Goal: Transaction & Acquisition: Purchase product/service

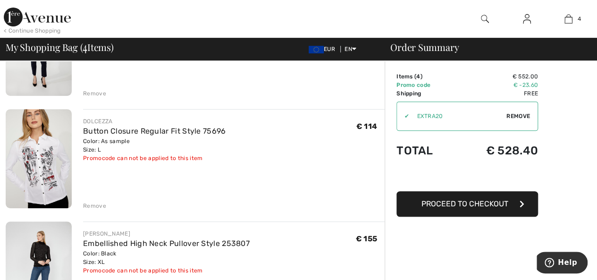
scroll to position [236, 0]
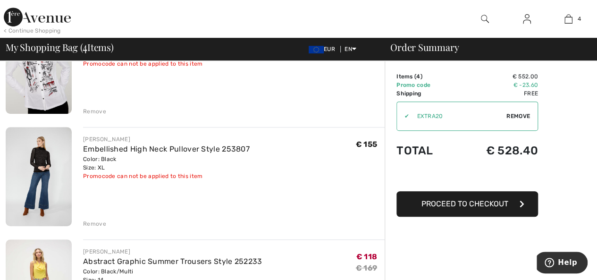
click at [100, 223] on div "Remove" at bounding box center [94, 223] width 23 height 8
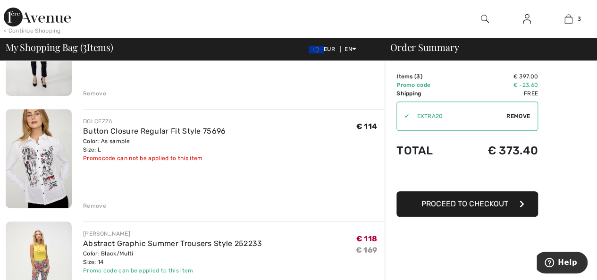
scroll to position [283, 0]
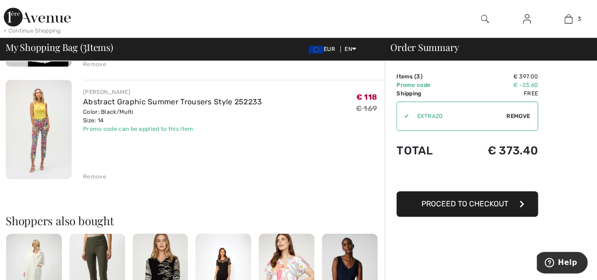
click at [39, 131] on img at bounding box center [39, 129] width 66 height 99
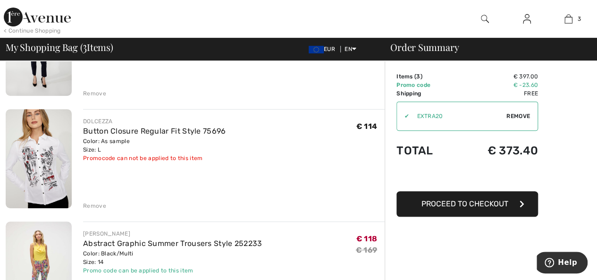
scroll to position [189, 0]
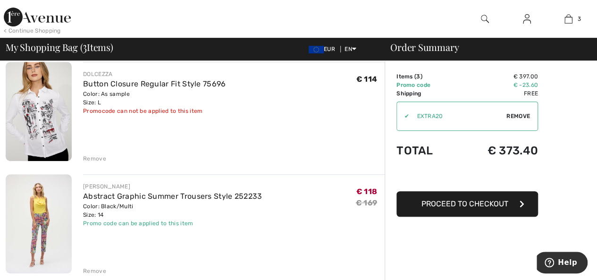
click at [97, 271] on div "Remove" at bounding box center [94, 271] width 23 height 8
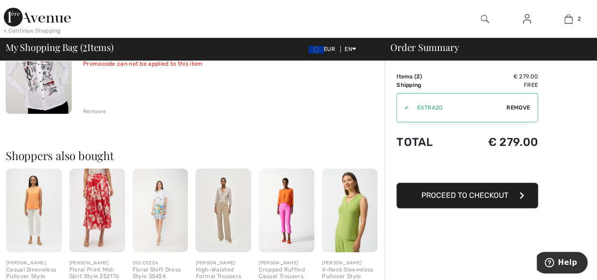
scroll to position [0, 0]
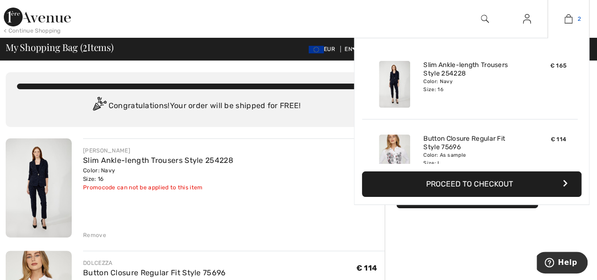
click at [568, 23] on img at bounding box center [568, 18] width 8 height 11
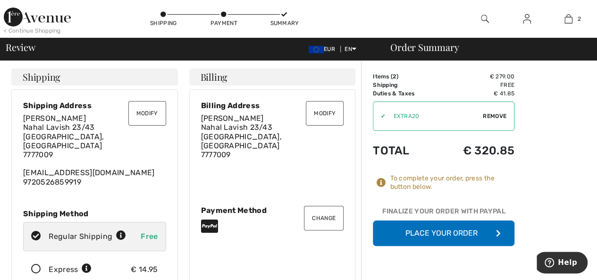
click at [35, 264] on icon at bounding box center [36, 269] width 25 height 10
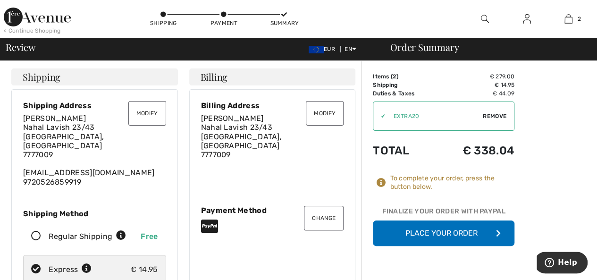
click at [149, 109] on button "Modify" at bounding box center [147, 113] width 38 height 25
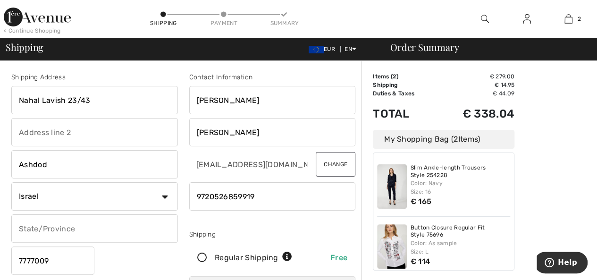
drag, startPoint x: 92, startPoint y: 99, endPoint x: 5, endPoint y: 101, distance: 86.4
type input "ABA HILLEL 7"
drag, startPoint x: 47, startPoint y: 168, endPoint x: 16, endPoint y: 166, distance: 30.7
click at [16, 166] on input "Ashdod" at bounding box center [94, 164] width 167 height 28
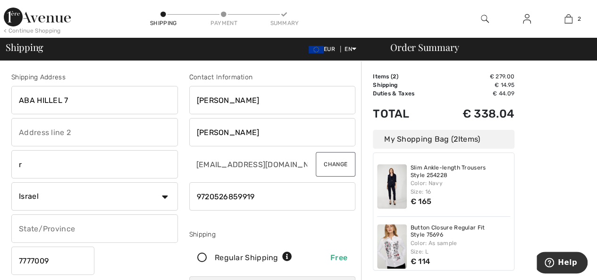
type input "RAMAT GAN"
drag, startPoint x: 53, startPoint y: 261, endPoint x: 7, endPoint y: 259, distance: 46.8
click at [7, 259] on div "Shipping Address ABA HILLEL 7 RAMAT GAN Country Canada United States Afghanista…" at bounding box center [95, 190] width 178 height 237
type input "5252204"
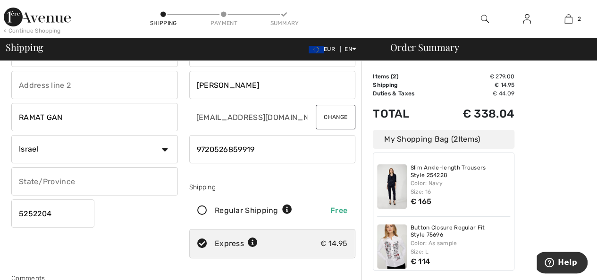
scroll to position [236, 0]
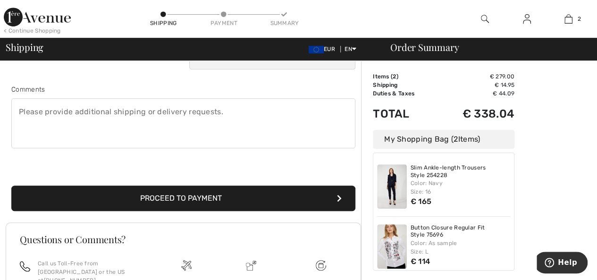
click at [190, 197] on button "Proceed to Payment" at bounding box center [183, 197] width 344 height 25
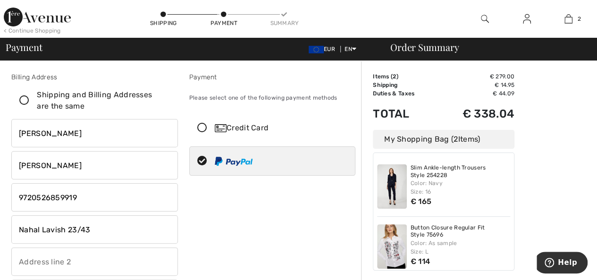
scroll to position [189, 0]
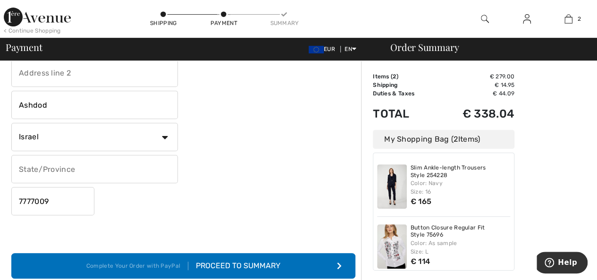
click at [223, 265] on div "Proceed to Summary" at bounding box center [234, 265] width 92 height 11
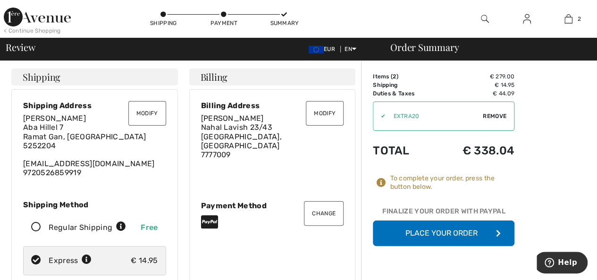
click at [445, 230] on button "Place Your Order" at bounding box center [444, 232] width 142 height 25
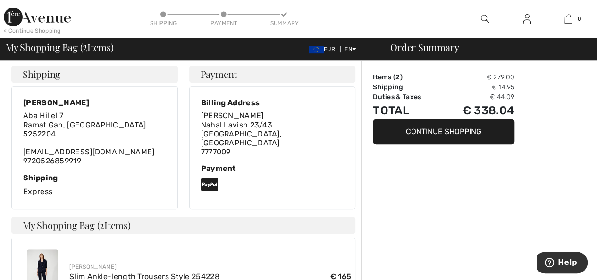
scroll to position [330, 0]
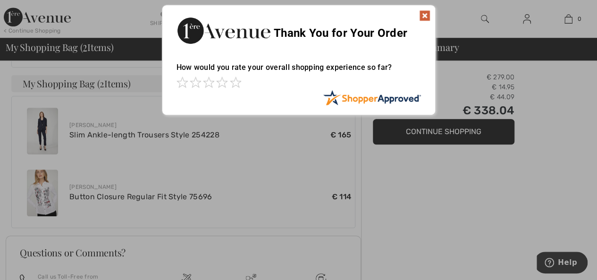
click at [424, 15] on img at bounding box center [424, 15] width 11 height 11
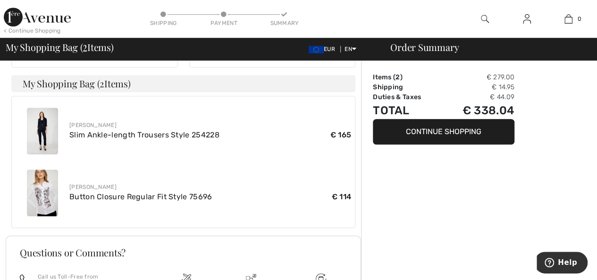
click at [413, 131] on button "Continue Shopping" at bounding box center [444, 131] width 142 height 25
